Goal: Communication & Community: Answer question/provide support

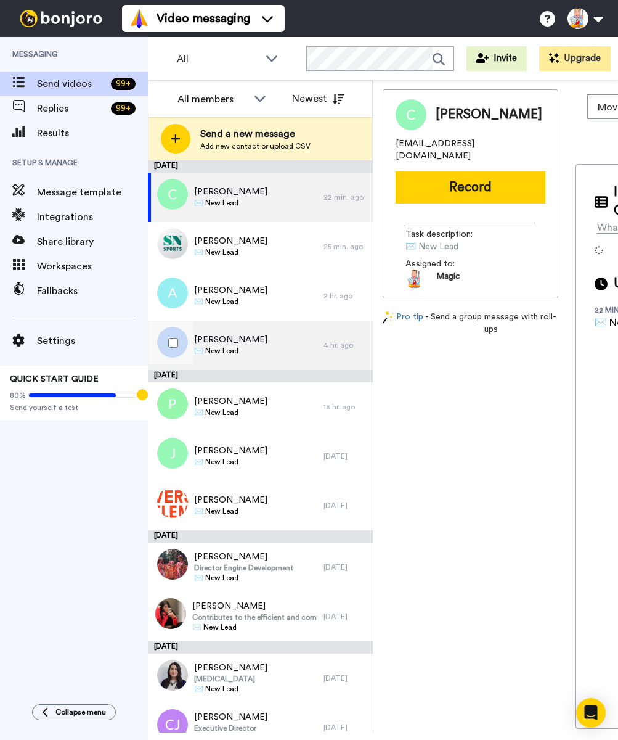
click at [245, 343] on span "Bethany Fuscaldo" at bounding box center [230, 340] width 73 height 12
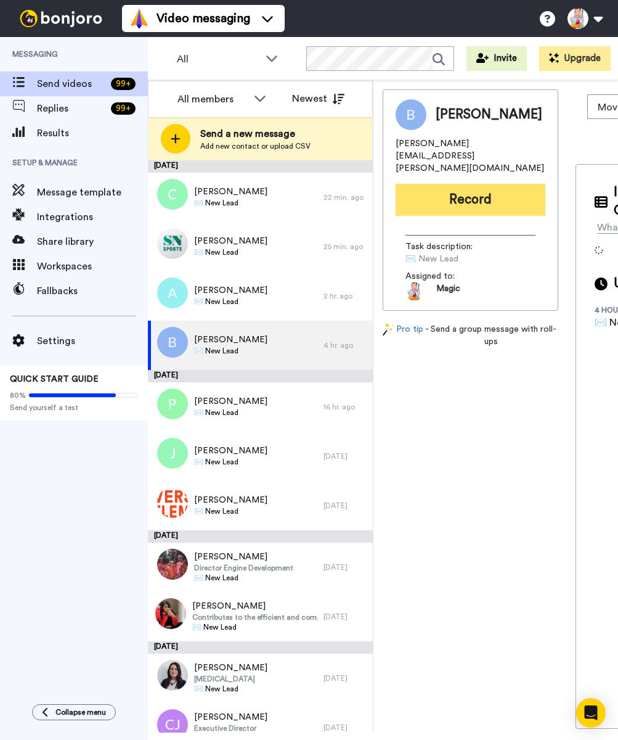
click at [465, 187] on button "Record" at bounding box center [471, 200] width 150 height 32
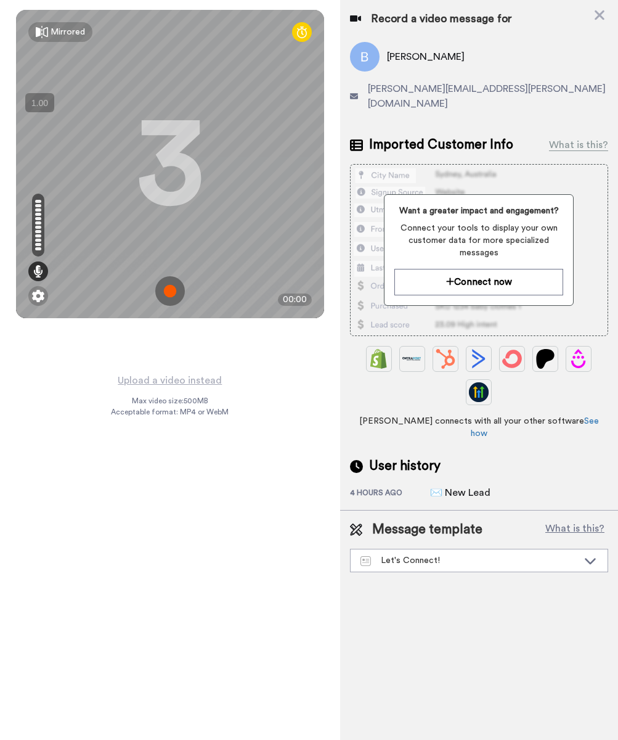
click at [169, 294] on img at bounding box center [170, 291] width 30 height 30
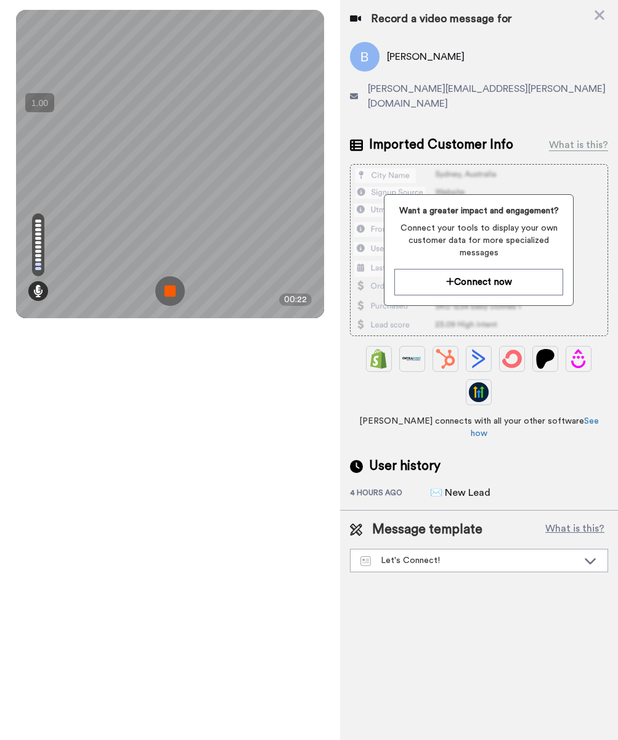
click at [169, 294] on img at bounding box center [170, 291] width 30 height 30
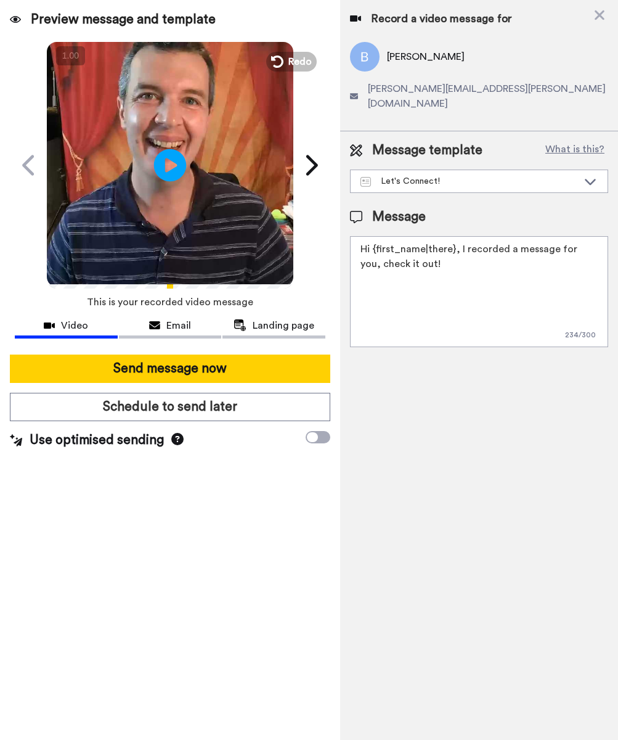
click at [173, 160] on icon at bounding box center [170, 165] width 33 height 33
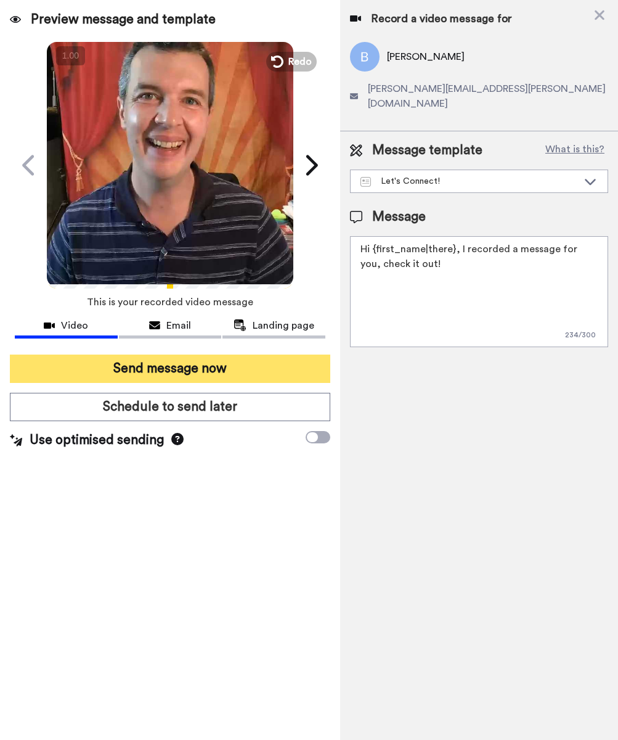
click at [202, 376] on button "Send message now" at bounding box center [170, 369] width 321 height 28
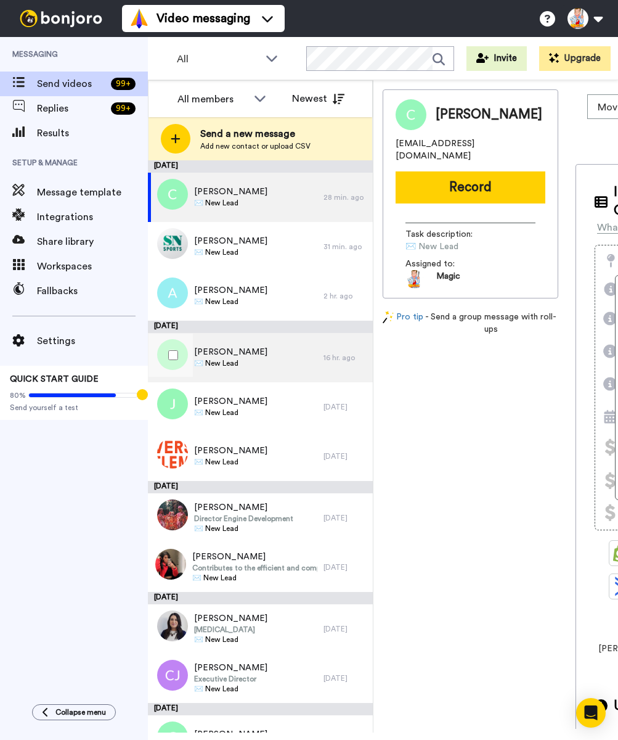
click at [252, 361] on span "✉️ New Lead" at bounding box center [230, 363] width 73 height 10
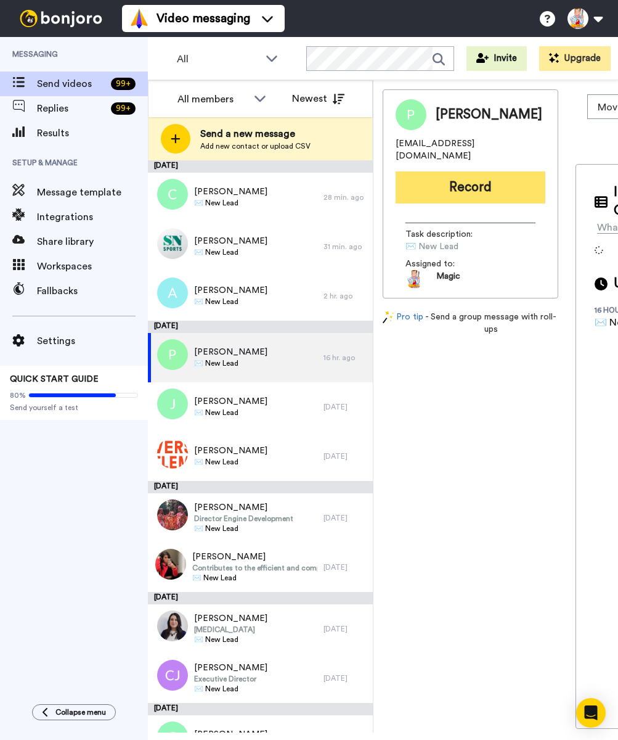
click at [467, 178] on button "Record" at bounding box center [471, 187] width 150 height 32
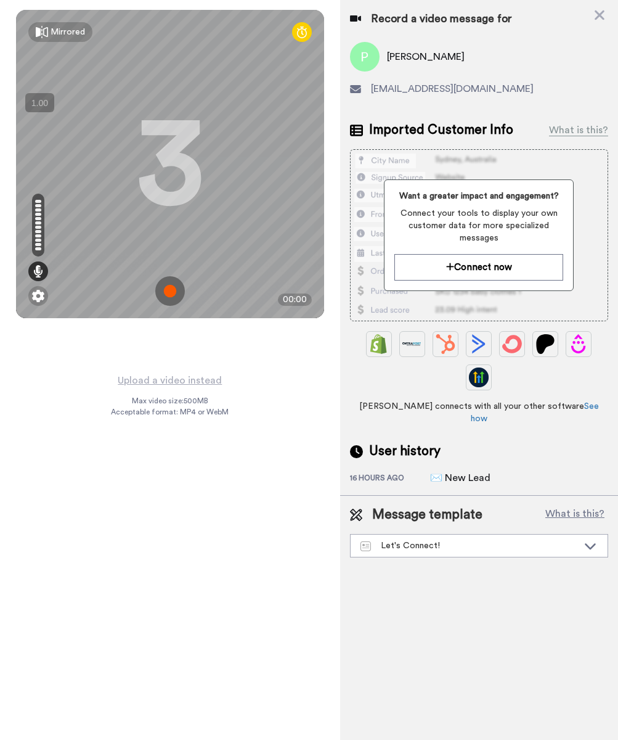
click at [171, 293] on img at bounding box center [170, 291] width 30 height 30
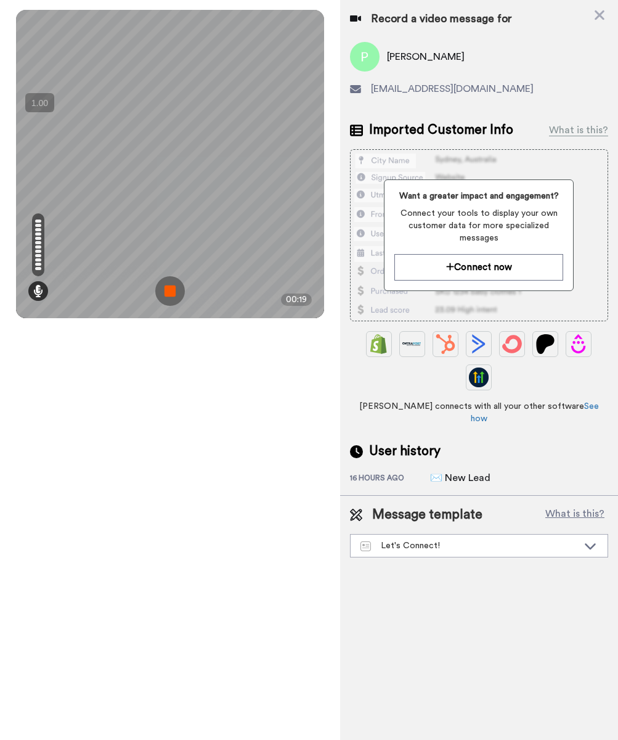
click at [171, 293] on img at bounding box center [170, 291] width 30 height 30
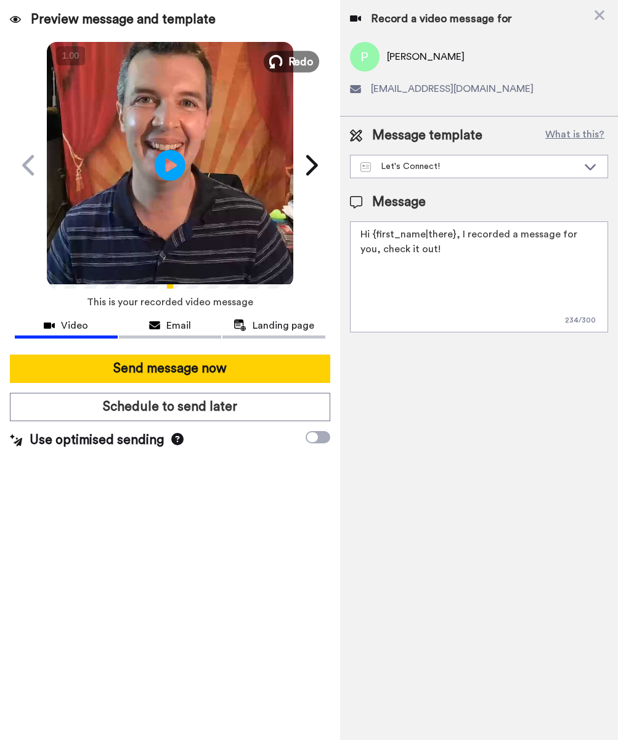
click at [305, 51] on button "Redo" at bounding box center [291, 62] width 55 height 22
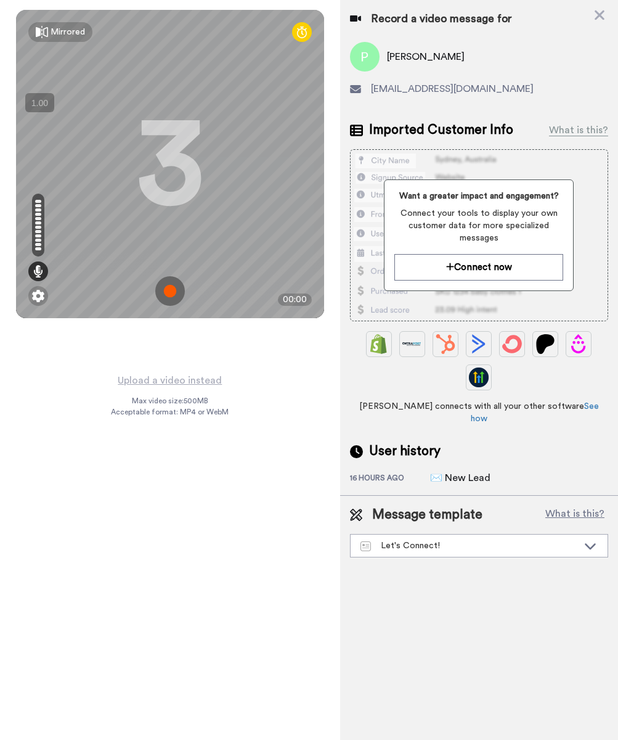
click at [174, 291] on img at bounding box center [170, 291] width 30 height 30
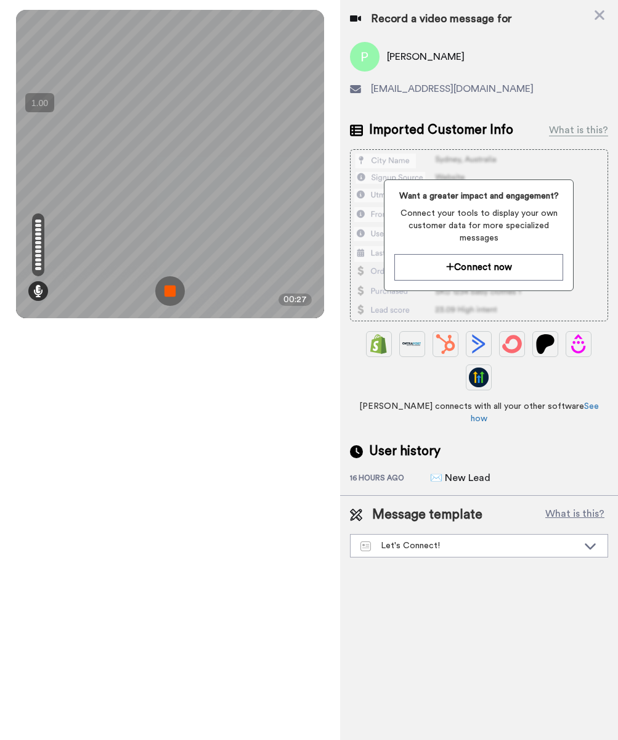
click at [174, 291] on img at bounding box center [170, 291] width 30 height 30
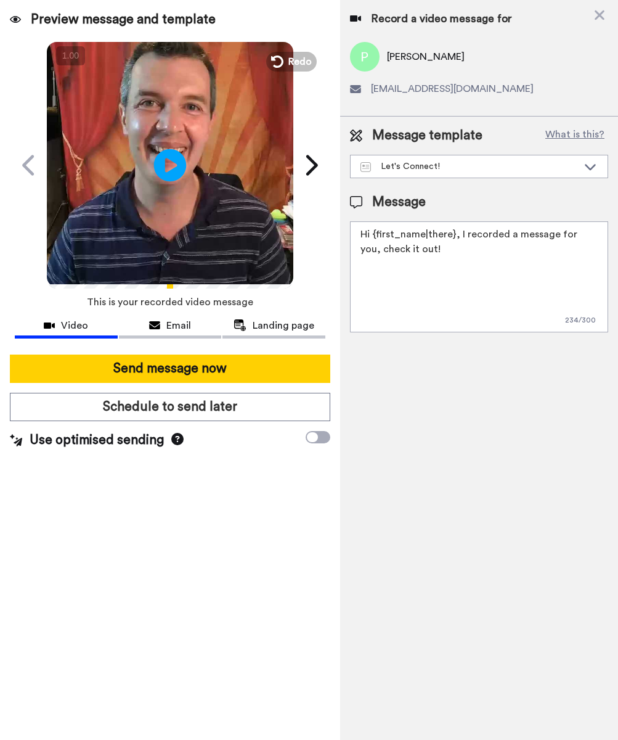
click at [172, 157] on icon at bounding box center [170, 165] width 33 height 33
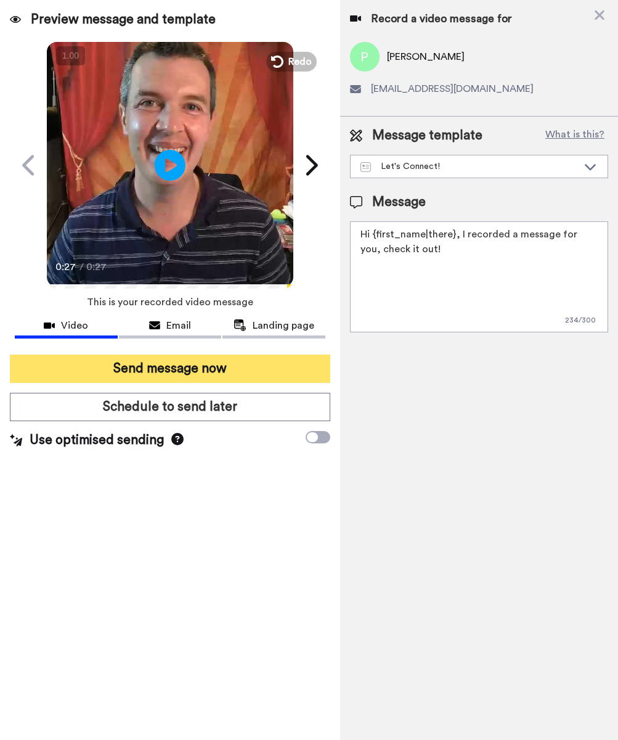
click at [266, 367] on button "Send message now" at bounding box center [170, 369] width 321 height 28
